Goal: Book appointment/travel/reservation

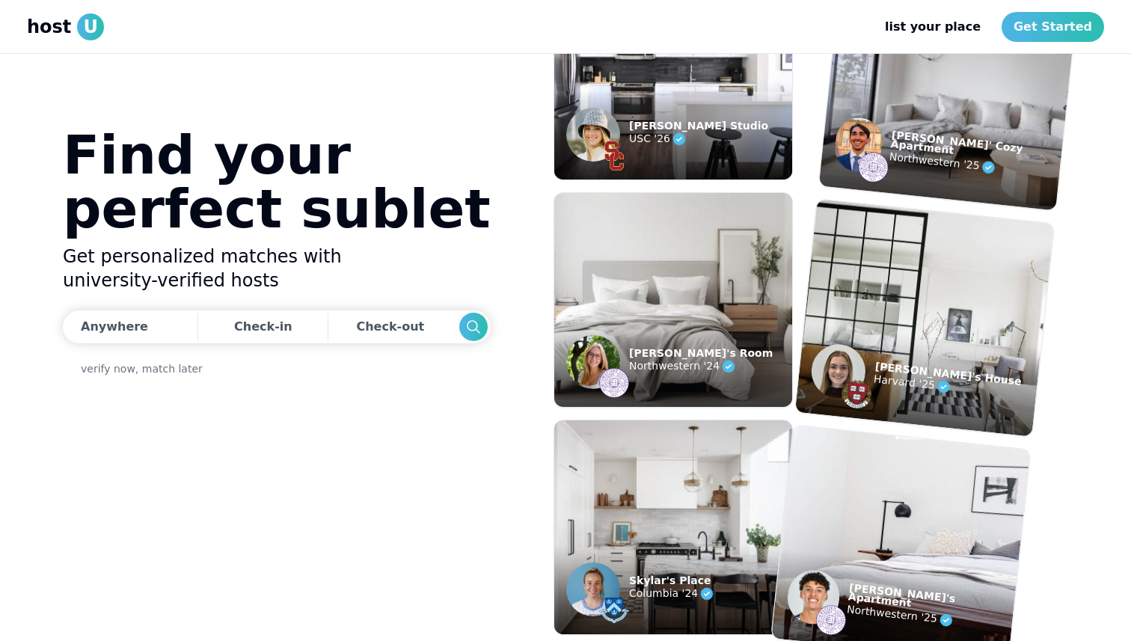
click at [916, 165] on figcaption "[PERSON_NAME]' Cozy Apartment Northwestern '25" at bounding box center [942, 154] width 246 height 114
click at [889, 155] on img at bounding box center [873, 167] width 33 height 33
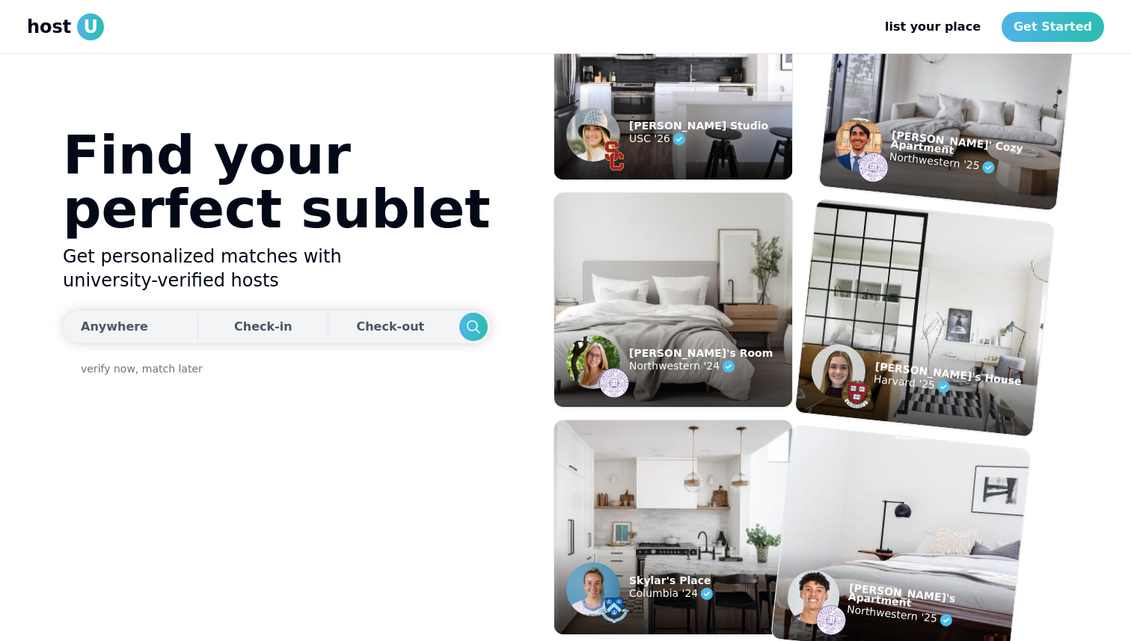
click at [135, 333] on div "Anywhere" at bounding box center [114, 327] width 67 height 18
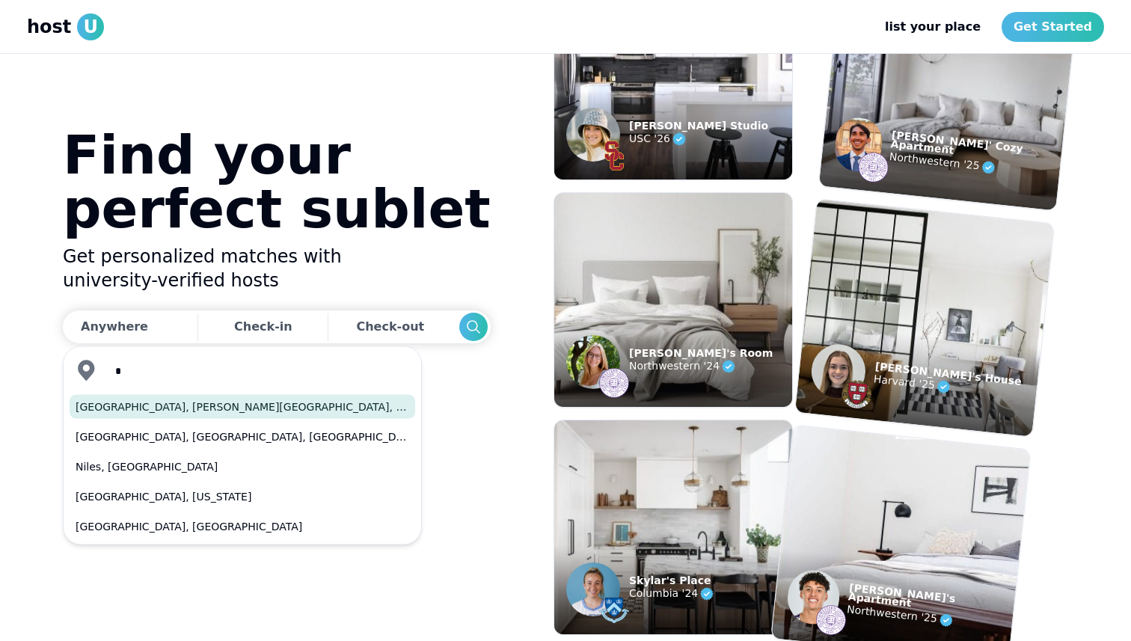
click at [157, 407] on button "[GEOGRAPHIC_DATA], [PERSON_NAME][GEOGRAPHIC_DATA], [GEOGRAPHIC_DATA], [GEOGRAPH…" at bounding box center [243, 407] width 346 height 24
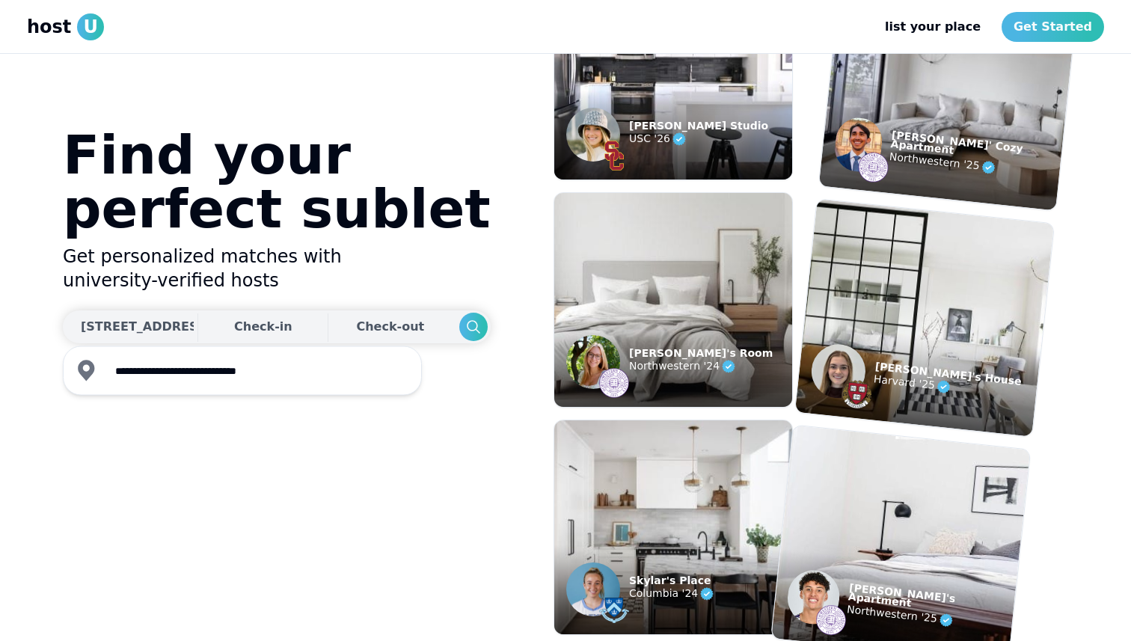
type input "**********"
click at [242, 326] on div "Check-in" at bounding box center [263, 327] width 58 height 30
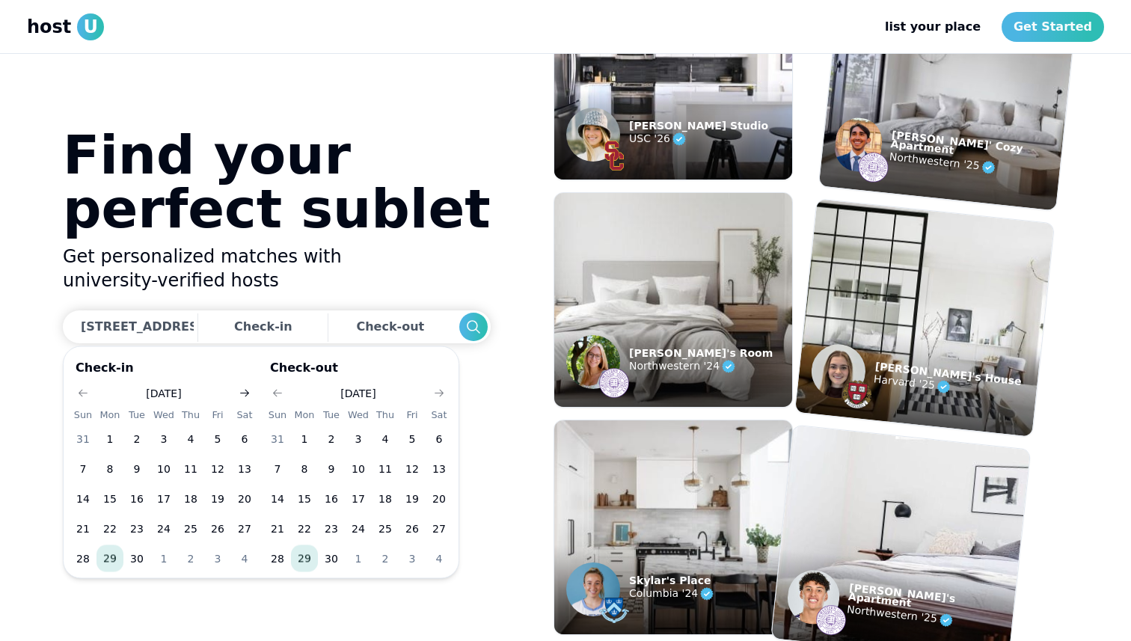
click at [236, 392] on button "Go to next month" at bounding box center [244, 393] width 21 height 21
click at [240, 392] on icon "Go to next month" at bounding box center [245, 394] width 12 height 12
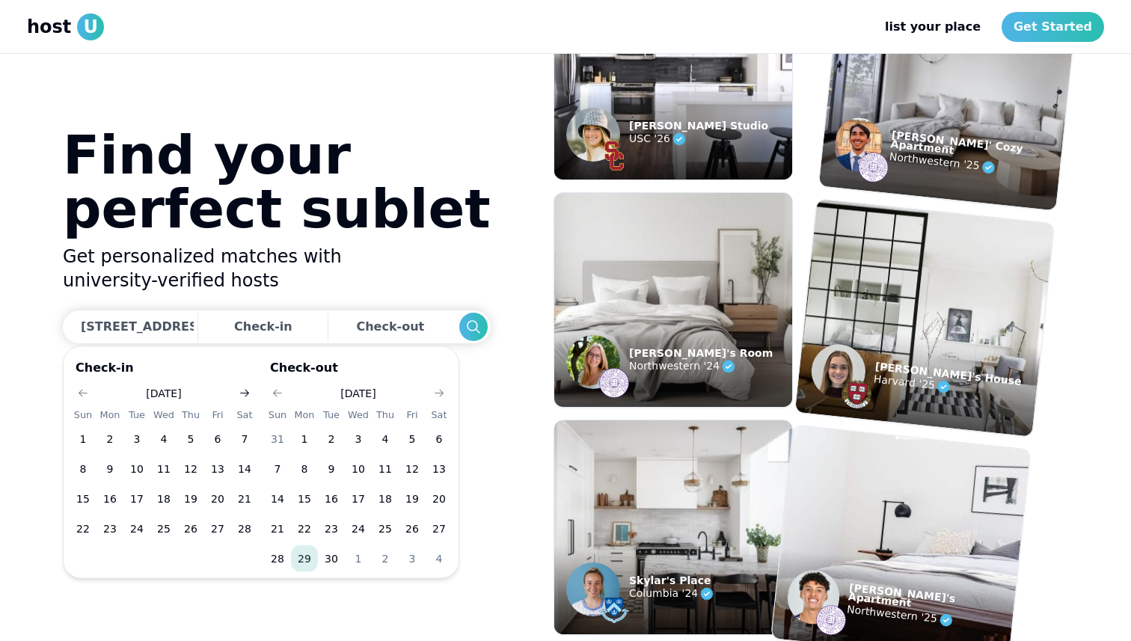
click at [240, 392] on icon "Go to next month" at bounding box center [245, 394] width 12 height 12
click at [162, 470] on button "10" at bounding box center [163, 469] width 27 height 27
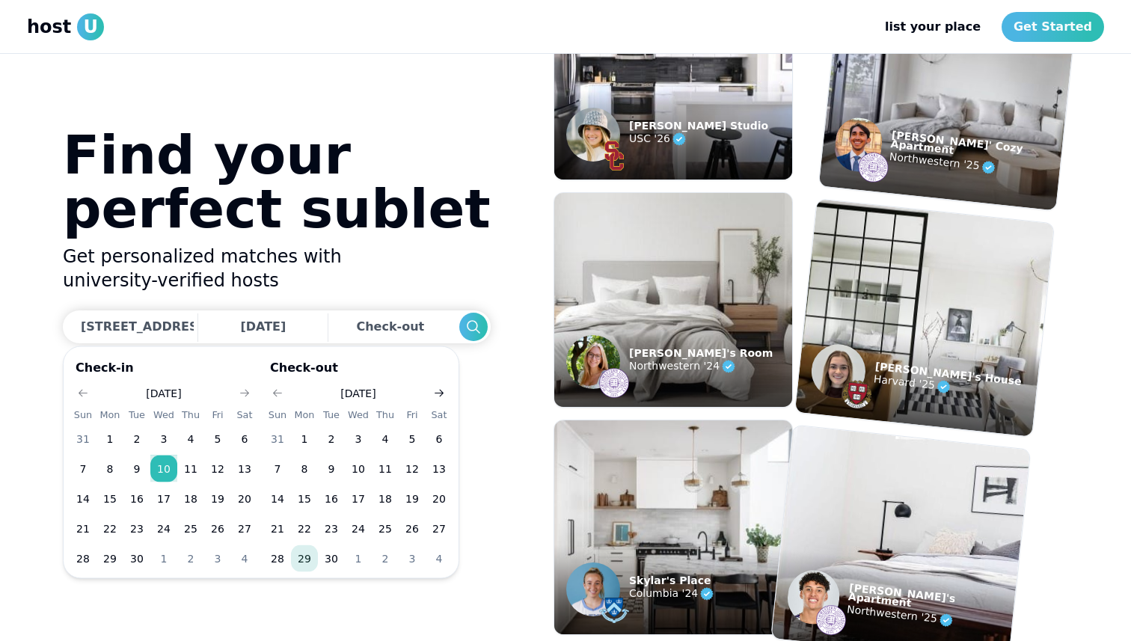
click at [442, 397] on icon "Go to next month" at bounding box center [439, 394] width 12 height 12
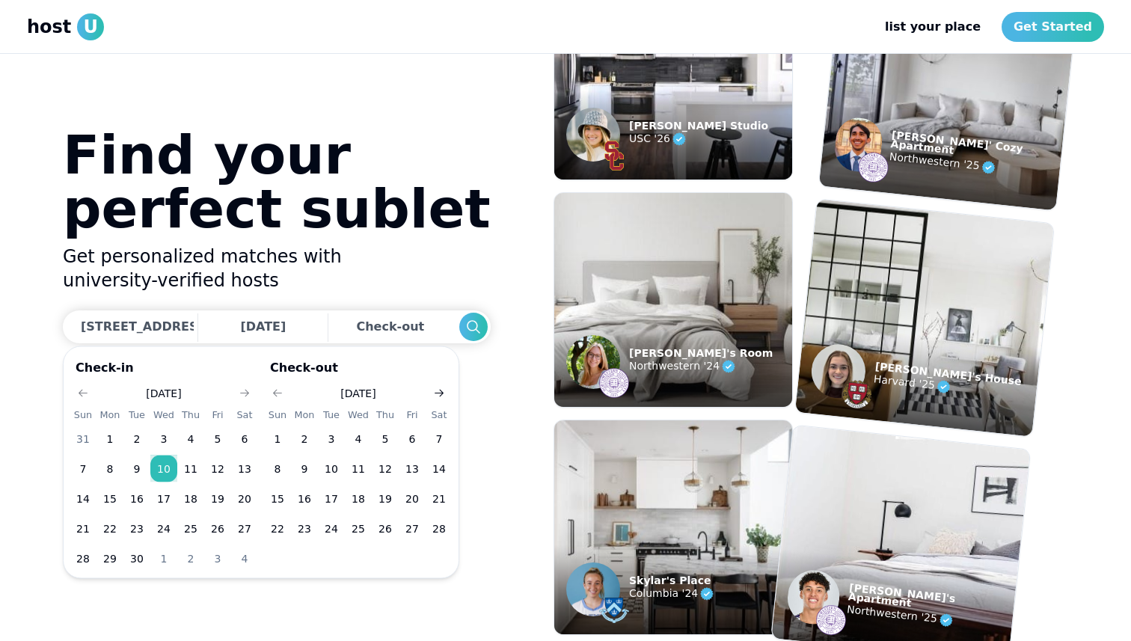
click at [442, 397] on icon "Go to next month" at bounding box center [439, 394] width 12 height 12
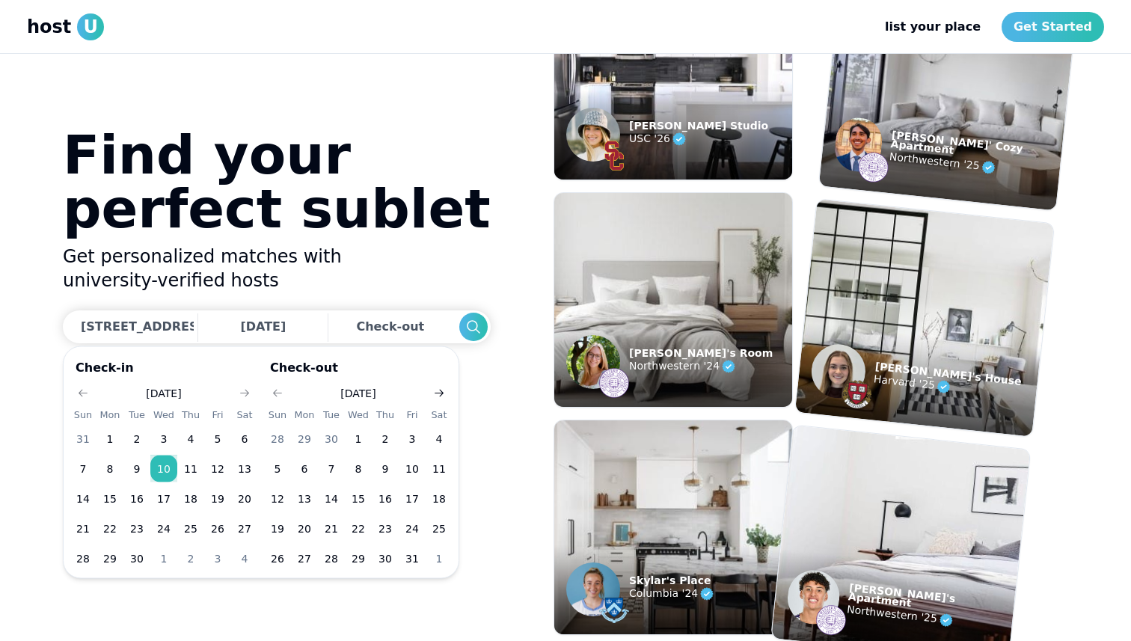
click at [441, 390] on icon "Go to next month" at bounding box center [439, 394] width 12 height 12
click at [361, 465] on button "5" at bounding box center [358, 469] width 27 height 27
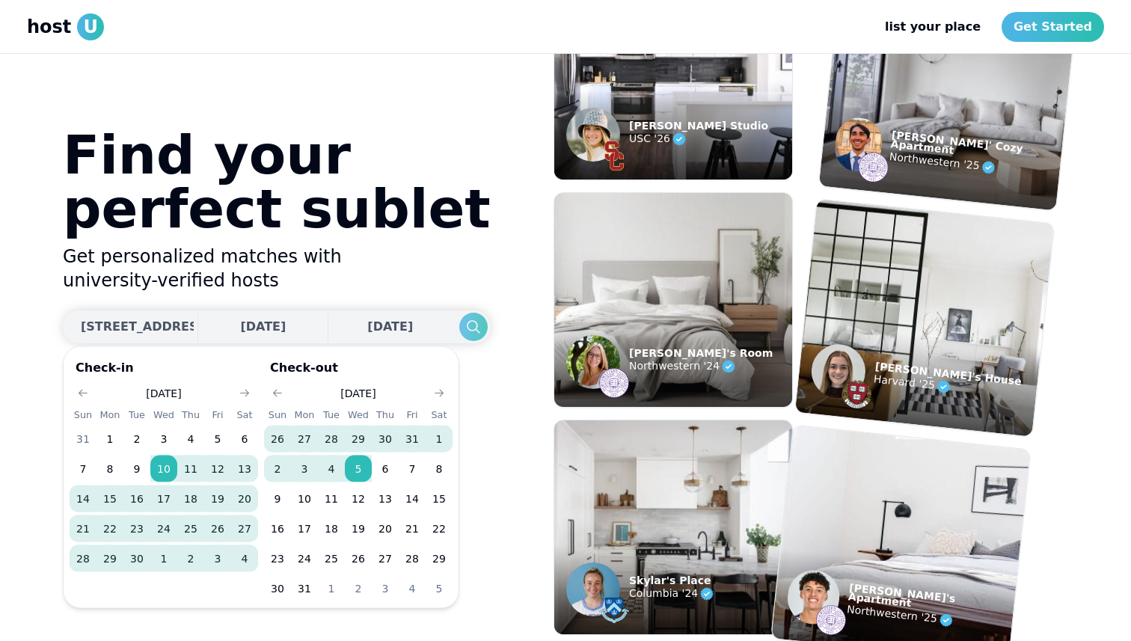
click at [465, 328] on icon "Search" at bounding box center [474, 327] width 18 height 18
